Goal: Task Accomplishment & Management: Manage account settings

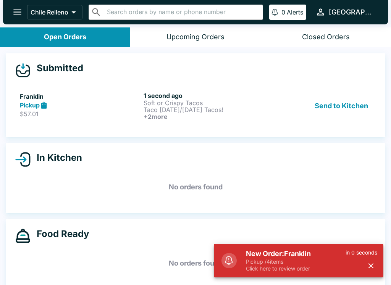
scroll to position [9, 0]
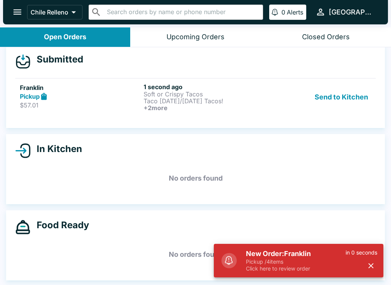
click at [342, 96] on button "Send to Kitchen" at bounding box center [340, 97] width 59 height 28
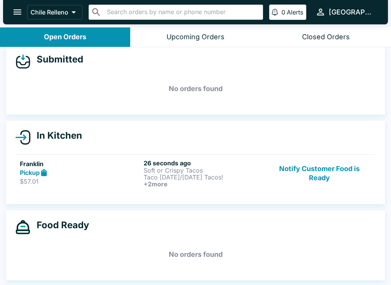
click at [338, 169] on button "Notify Customer Food is Ready" at bounding box center [318, 173] width 103 height 28
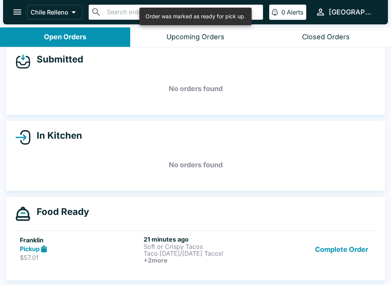
click at [344, 246] on button "Complete Order" at bounding box center [341, 250] width 59 height 28
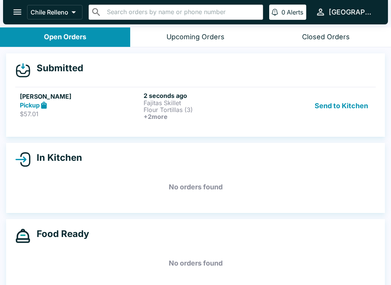
click at [345, 114] on button "Send to Kitchen" at bounding box center [340, 106] width 59 height 28
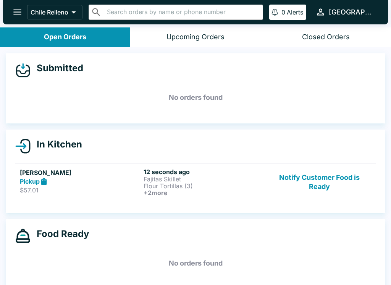
click at [171, 188] on p "Flour Tortillas (3)" at bounding box center [203, 186] width 121 height 7
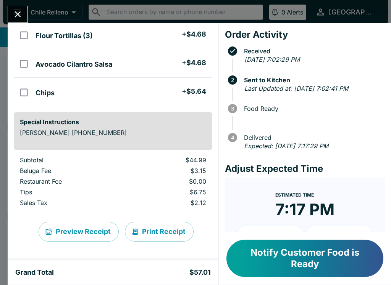
scroll to position [129, 0]
click at [153, 238] on button "Print Receipt" at bounding box center [159, 232] width 69 height 20
click at [10, 14] on button "Close" at bounding box center [17, 14] width 19 height 16
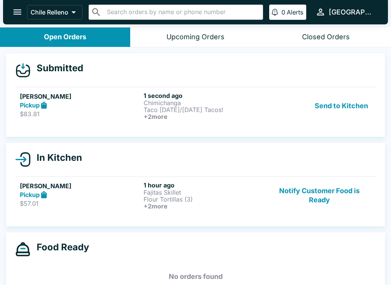
click at [332, 115] on button "Send to Kitchen" at bounding box center [340, 106] width 59 height 28
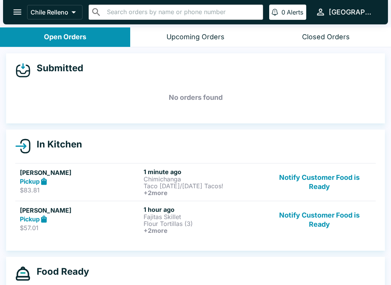
click at [345, 216] on button "Notify Customer Food is Ready" at bounding box center [318, 220] width 103 height 28
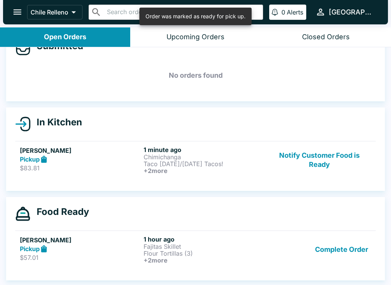
scroll to position [23, 0]
